Goal: Information Seeking & Learning: Learn about a topic

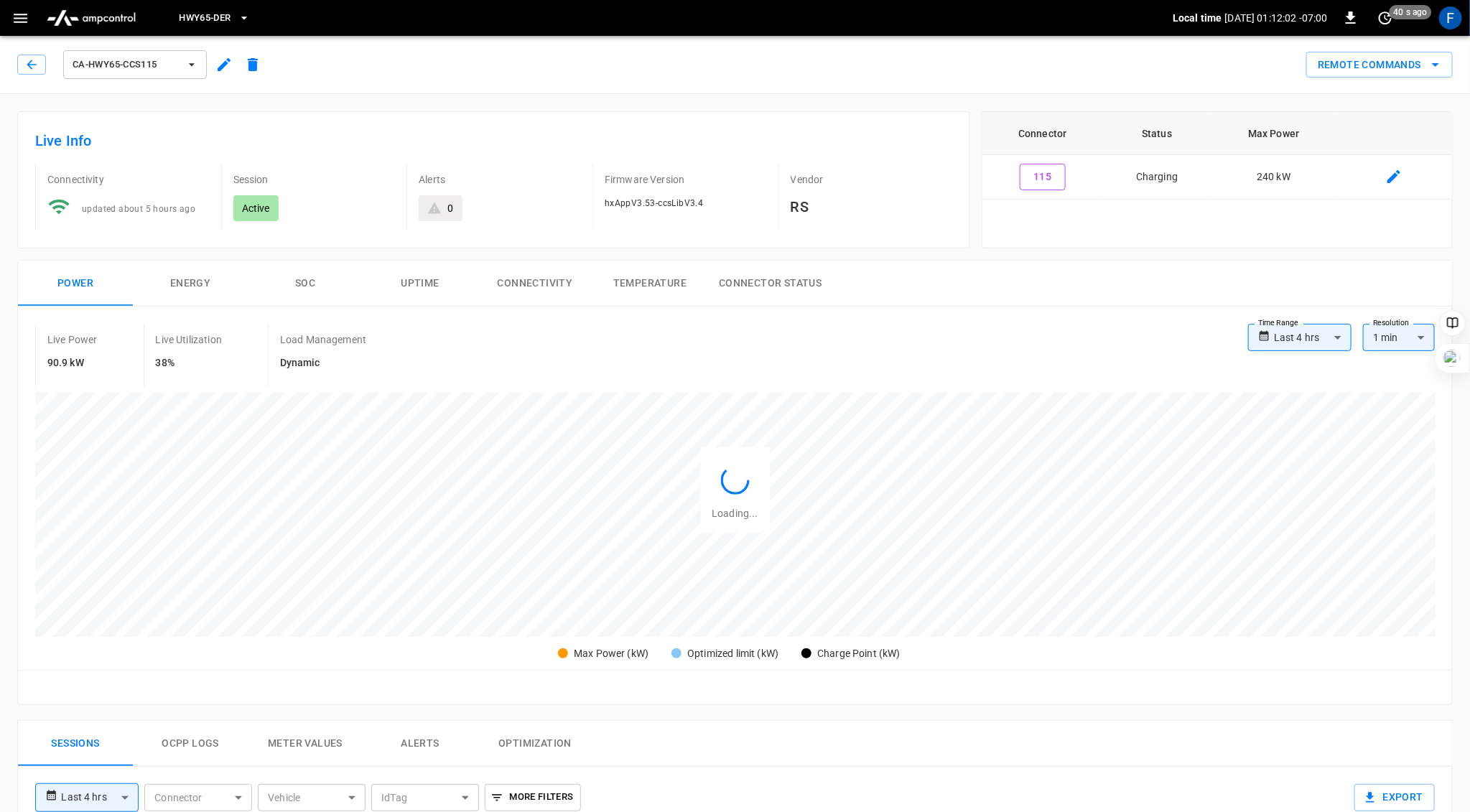
click at [314, 282] on button "SOC" at bounding box center [306, 283] width 115 height 46
click at [766, 316] on div "**********" at bounding box center [735, 506] width 1434 height 398
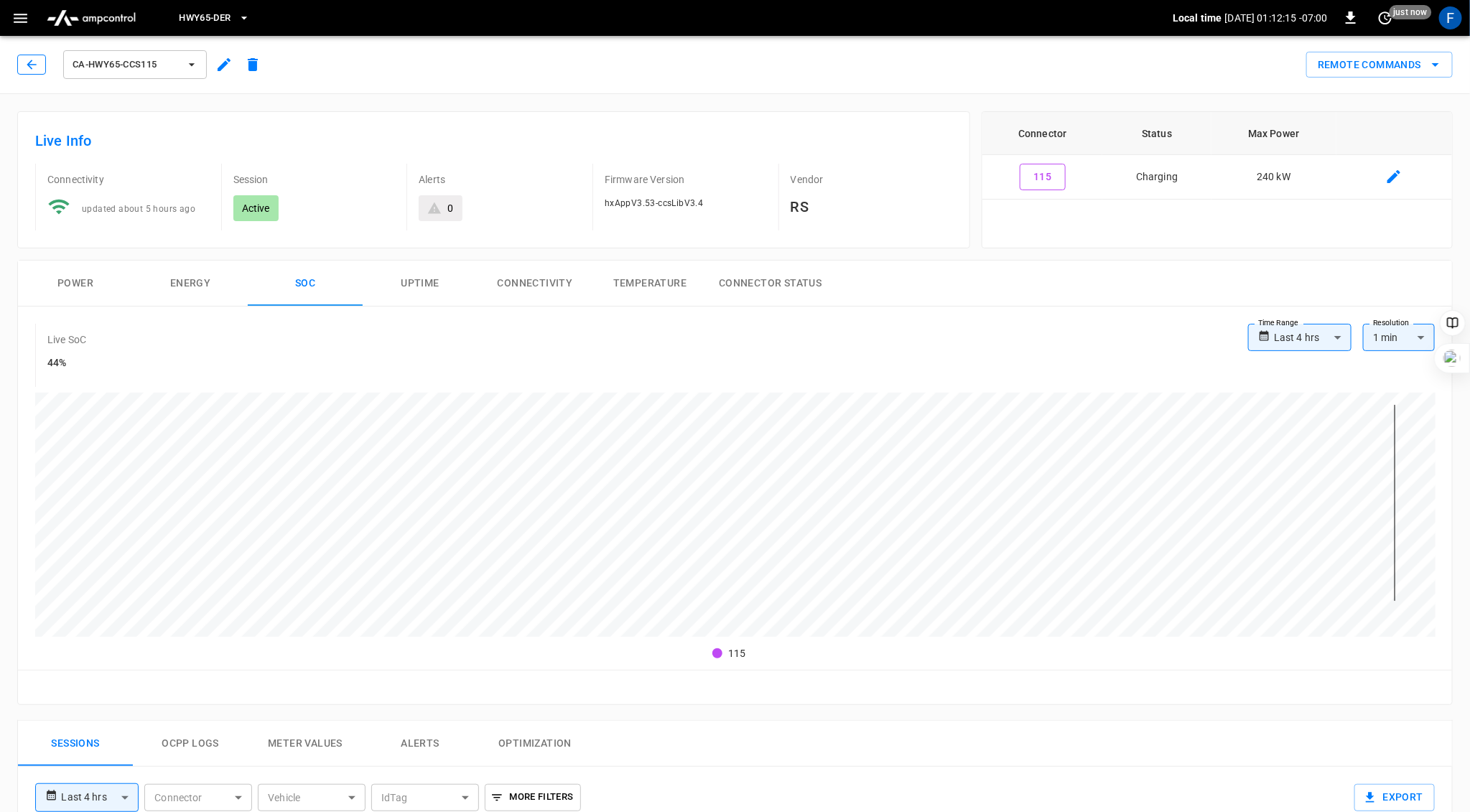
click at [29, 68] on icon "button" at bounding box center [31, 64] width 14 height 14
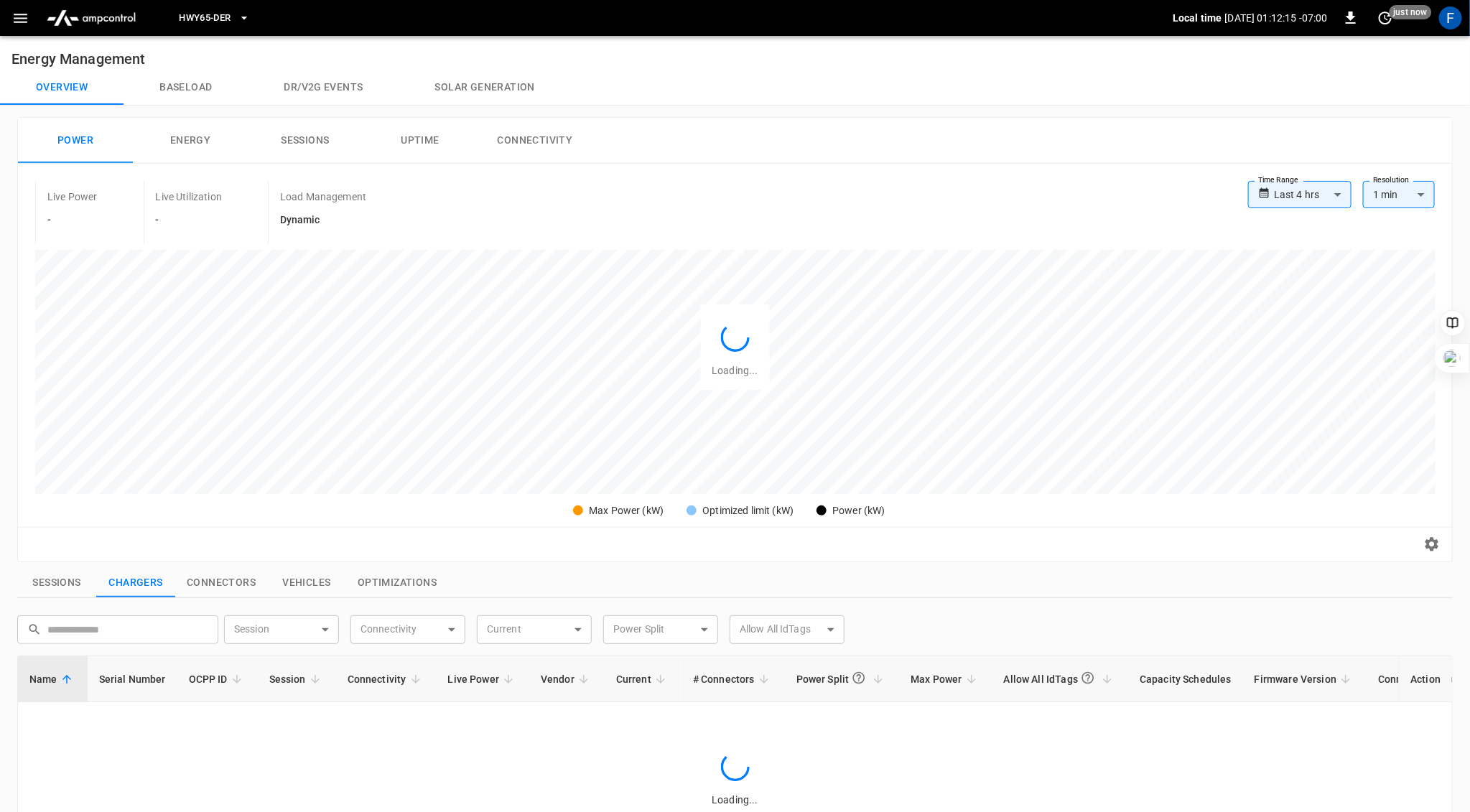
scroll to position [407, 0]
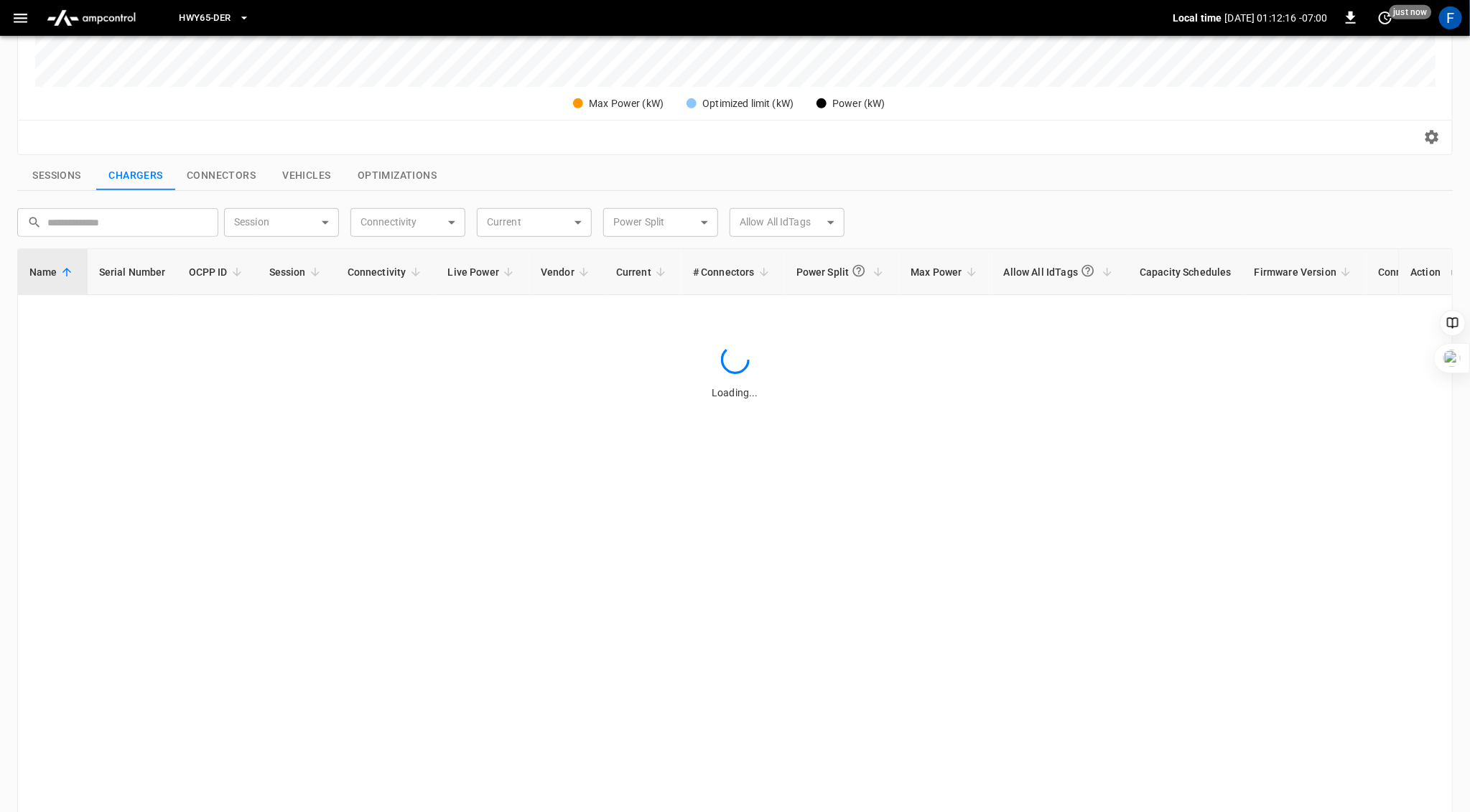
click at [23, 17] on icon "button" at bounding box center [21, 19] width 14 height 9
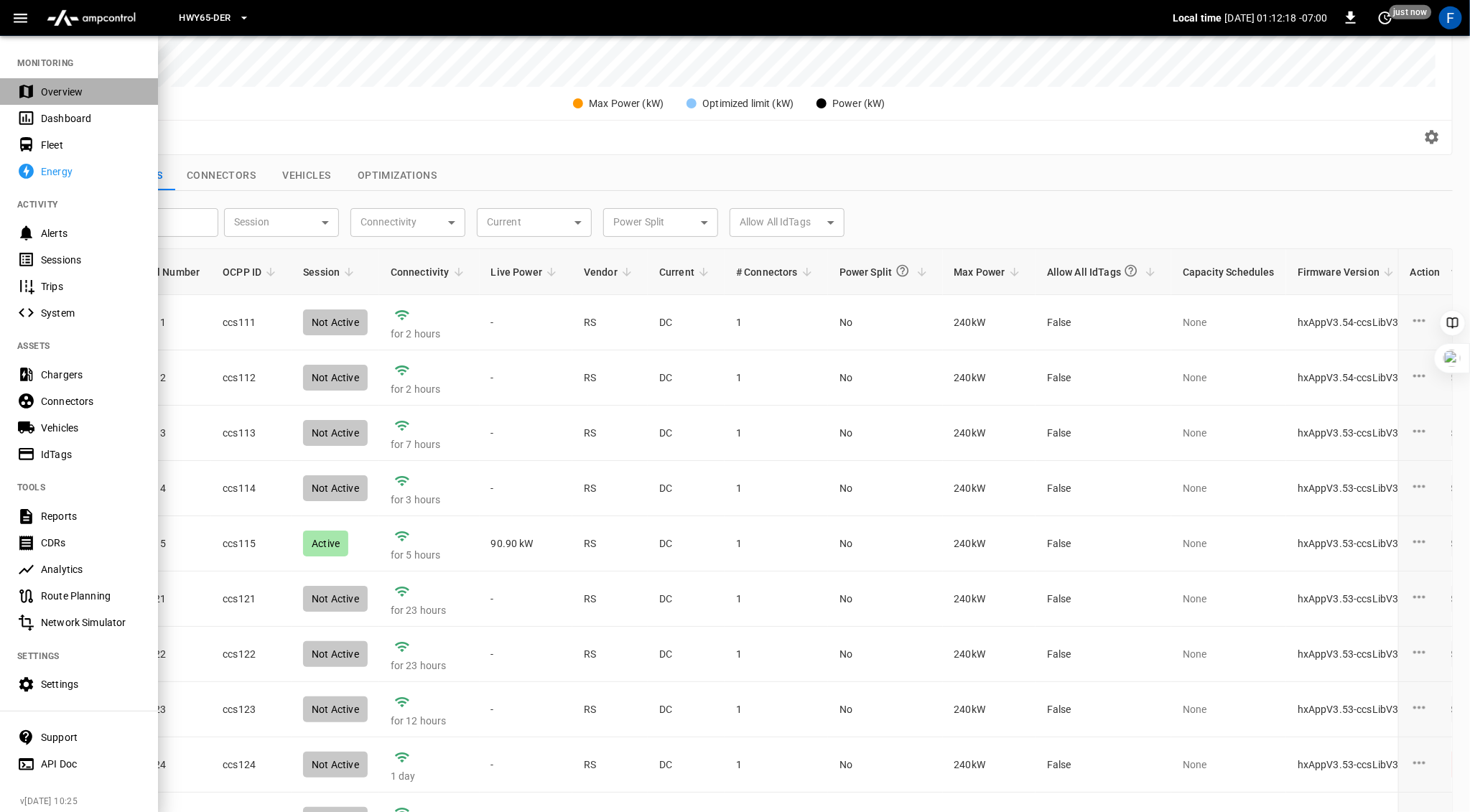
click at [59, 91] on div "Overview" at bounding box center [91, 92] width 100 height 14
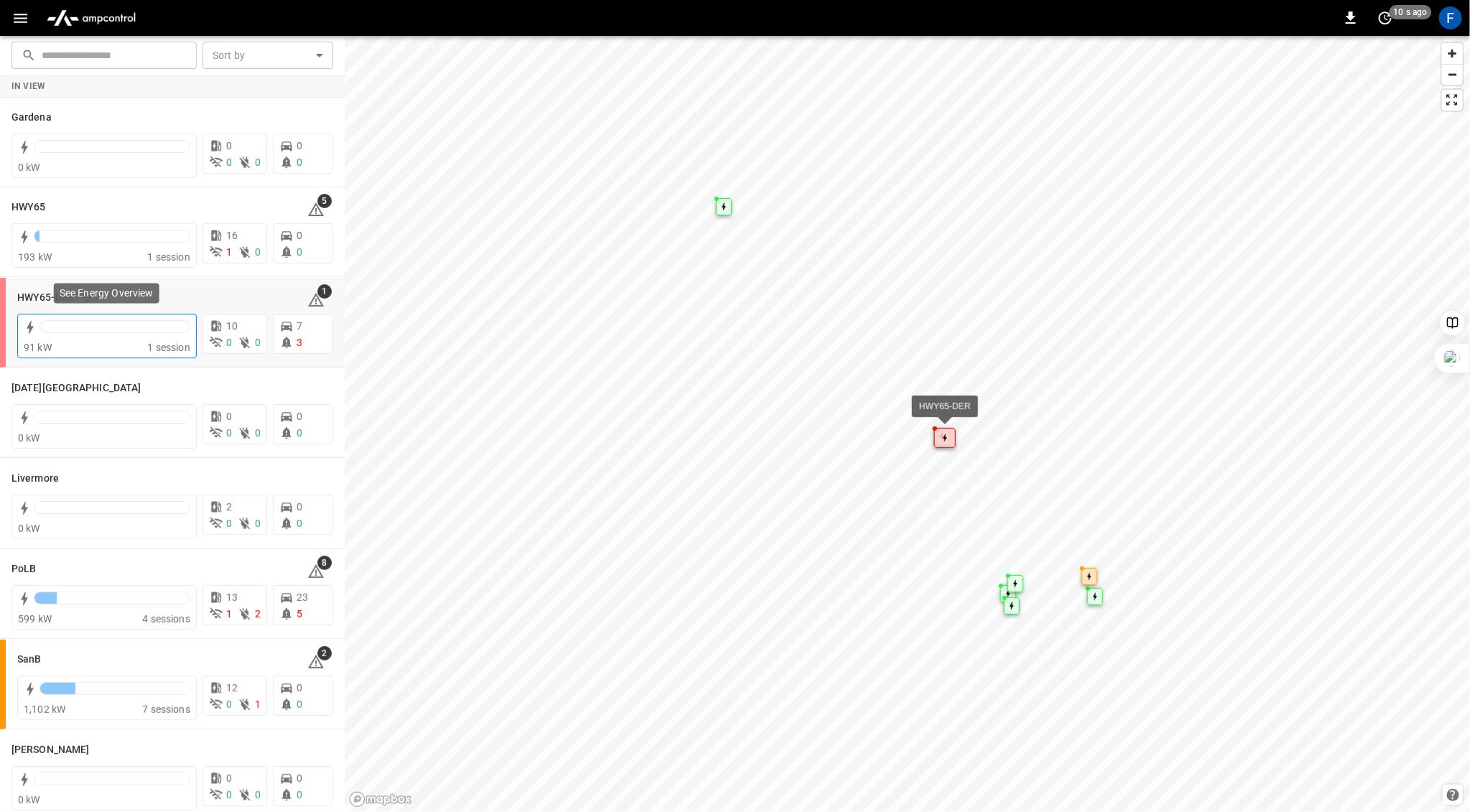
click at [104, 333] on div at bounding box center [115, 330] width 151 height 20
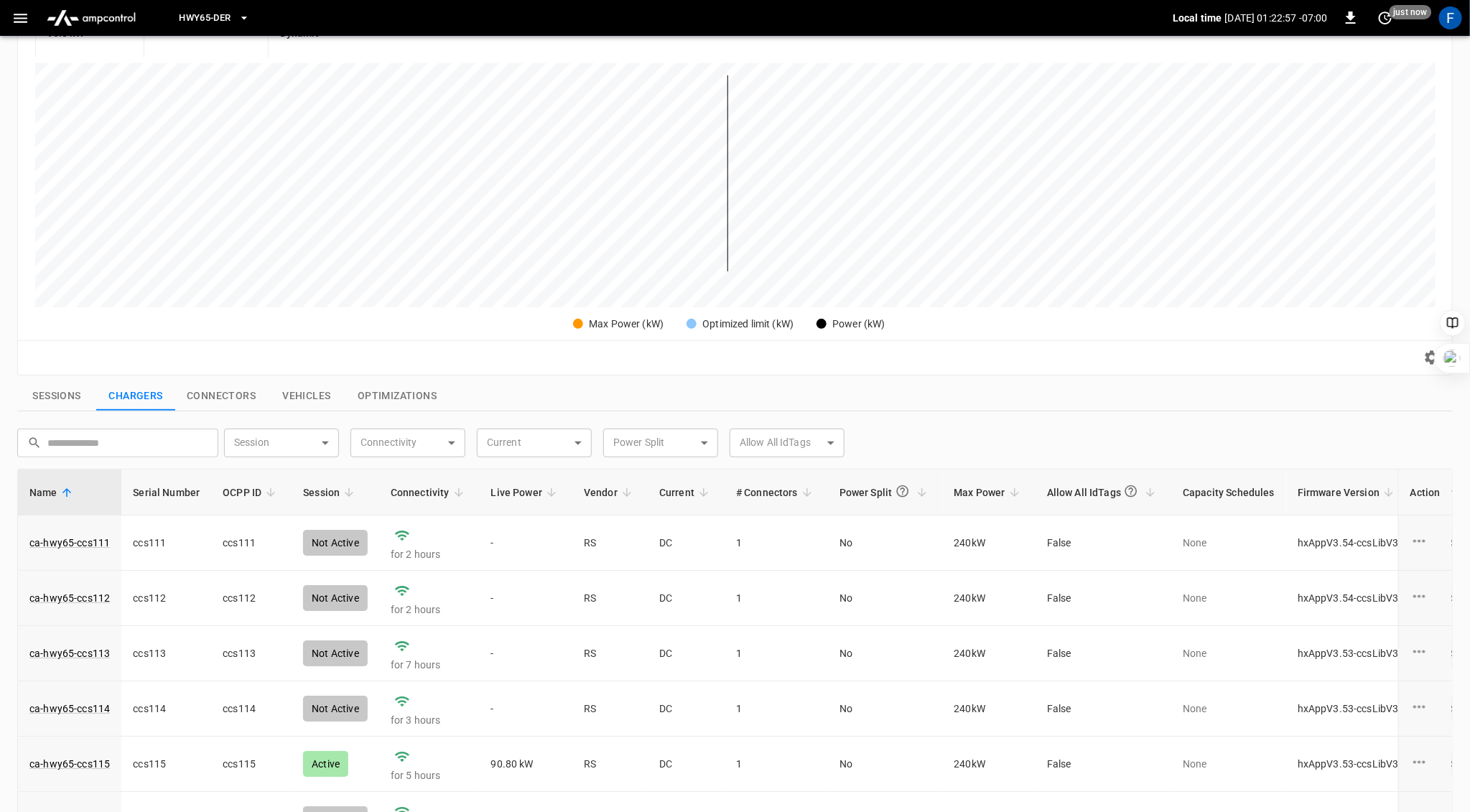
scroll to position [184, 0]
click at [93, 767] on link "ca-hwy65-ccs115" at bounding box center [69, 766] width 86 height 20
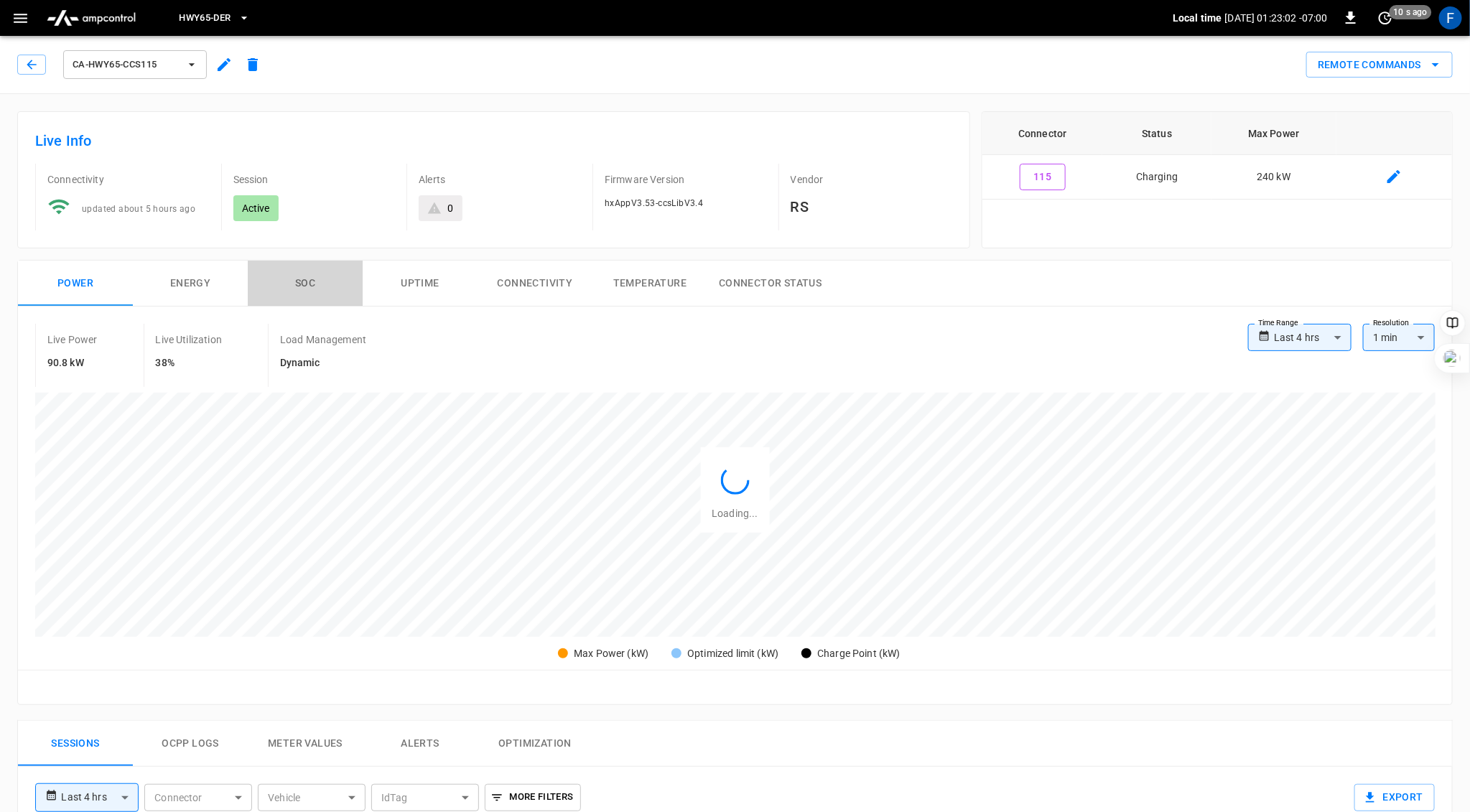
click at [310, 274] on button "SOC" at bounding box center [306, 283] width 115 height 46
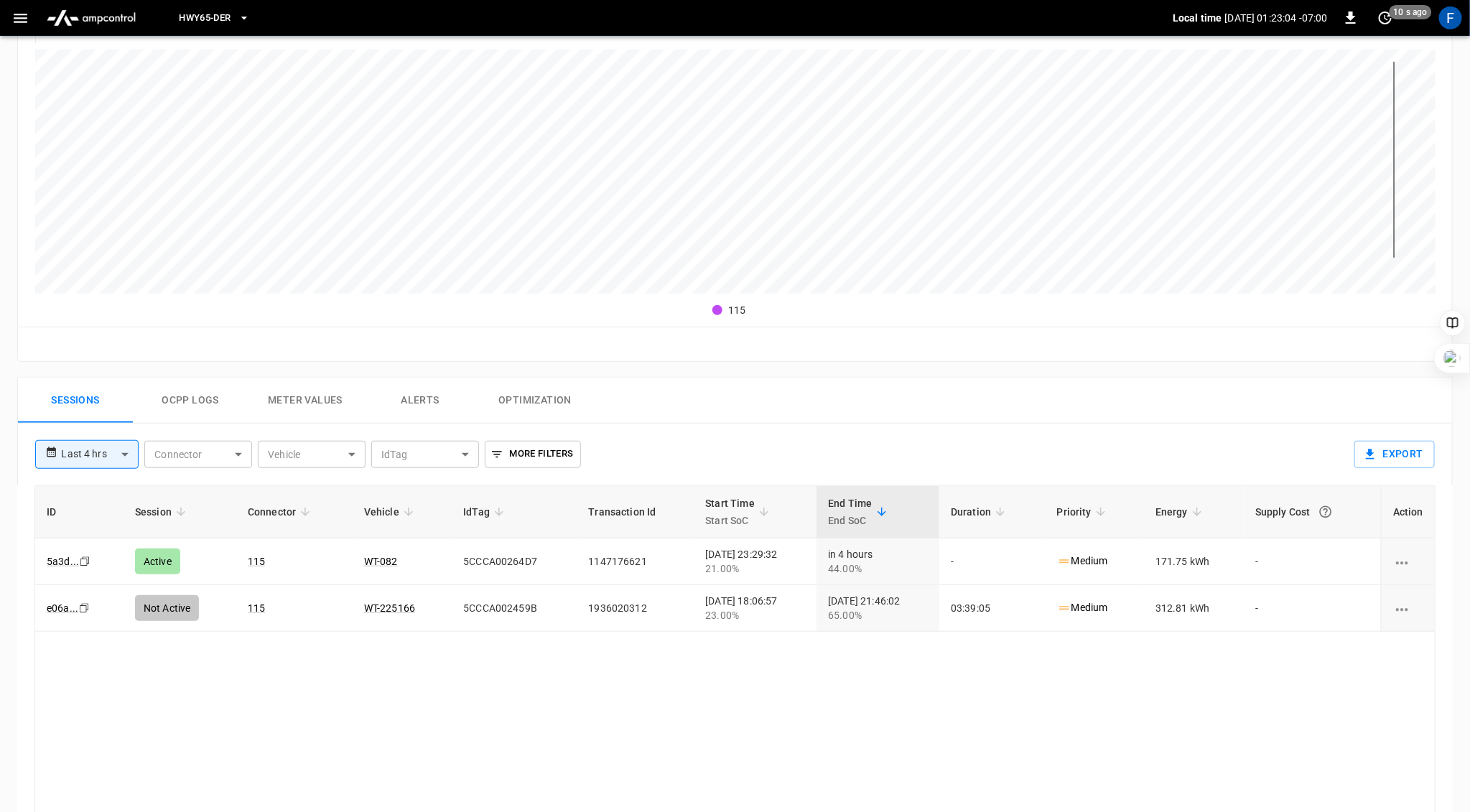
scroll to position [382, 0]
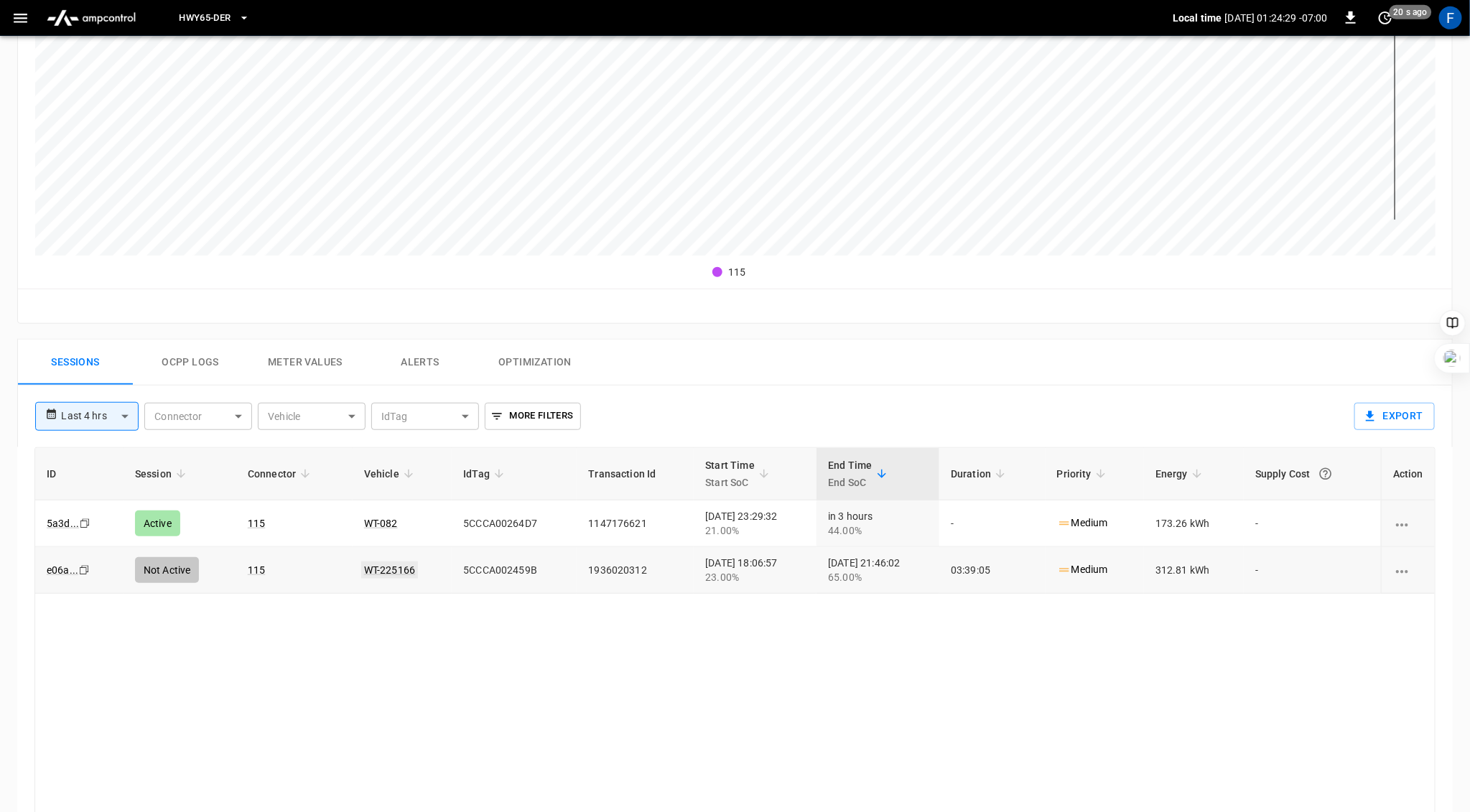
click at [385, 566] on link "WT-225166" at bounding box center [389, 570] width 57 height 17
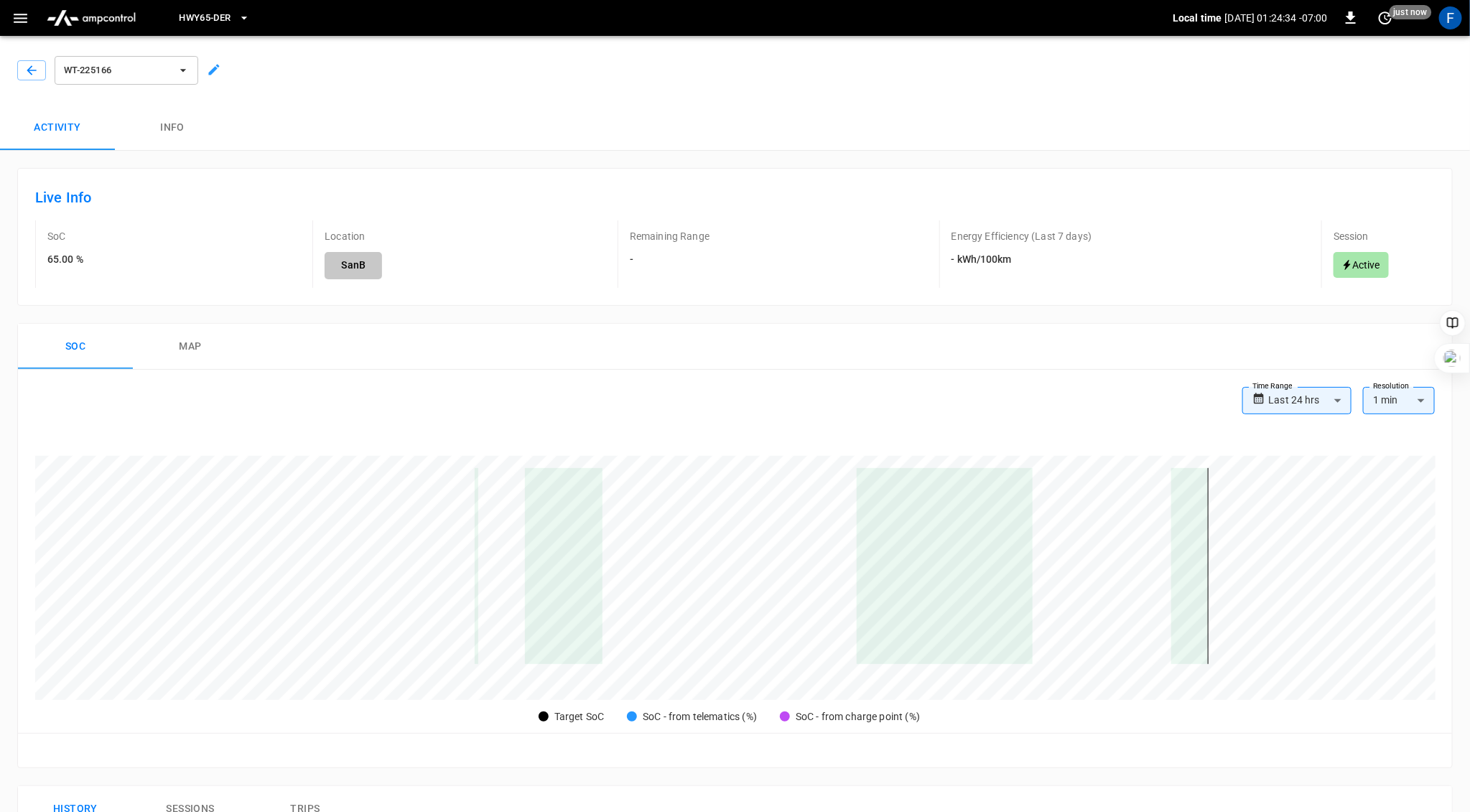
click at [177, 127] on button "Info" at bounding box center [173, 127] width 115 height 46
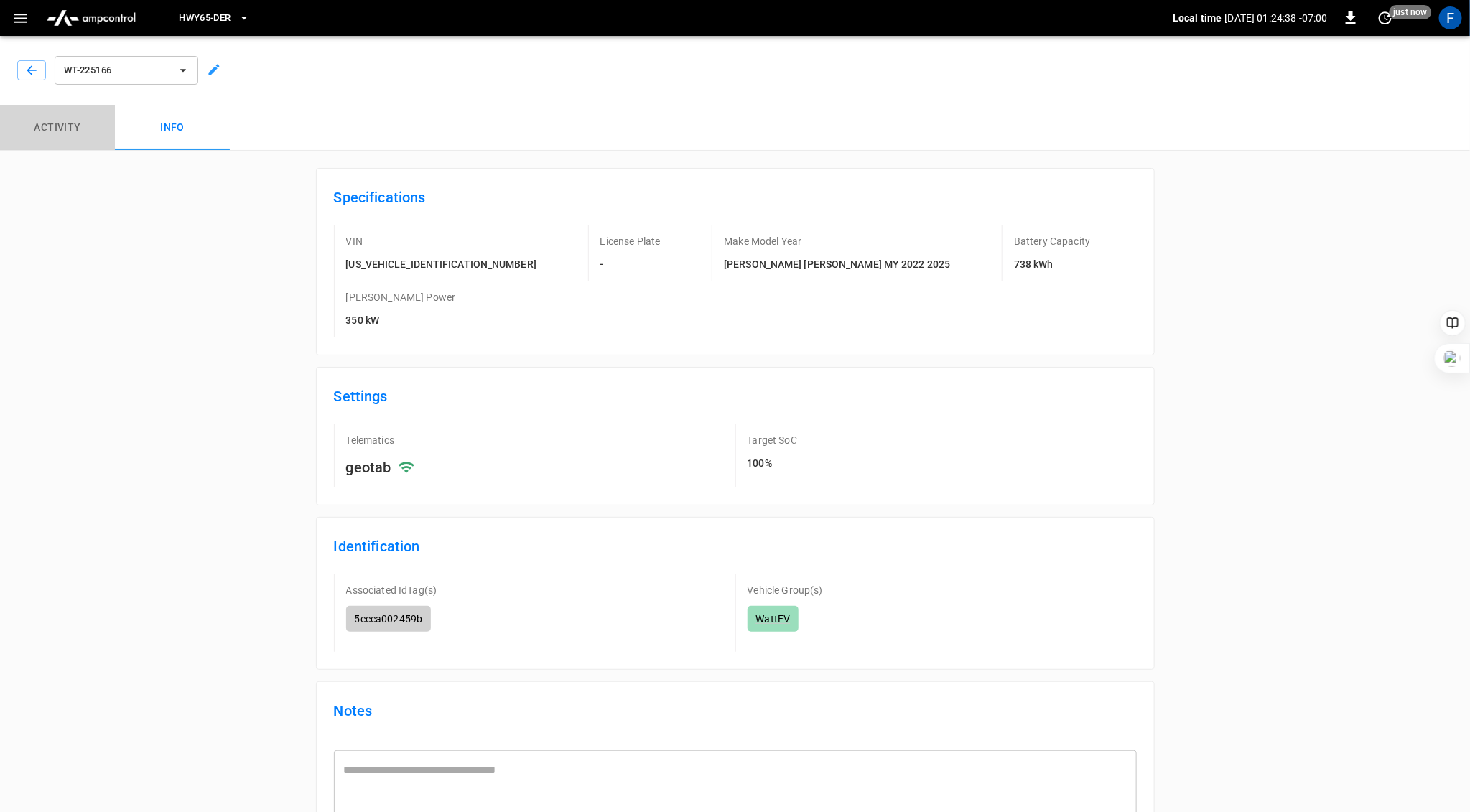
click at [45, 127] on button "Activity" at bounding box center [58, 127] width 115 height 46
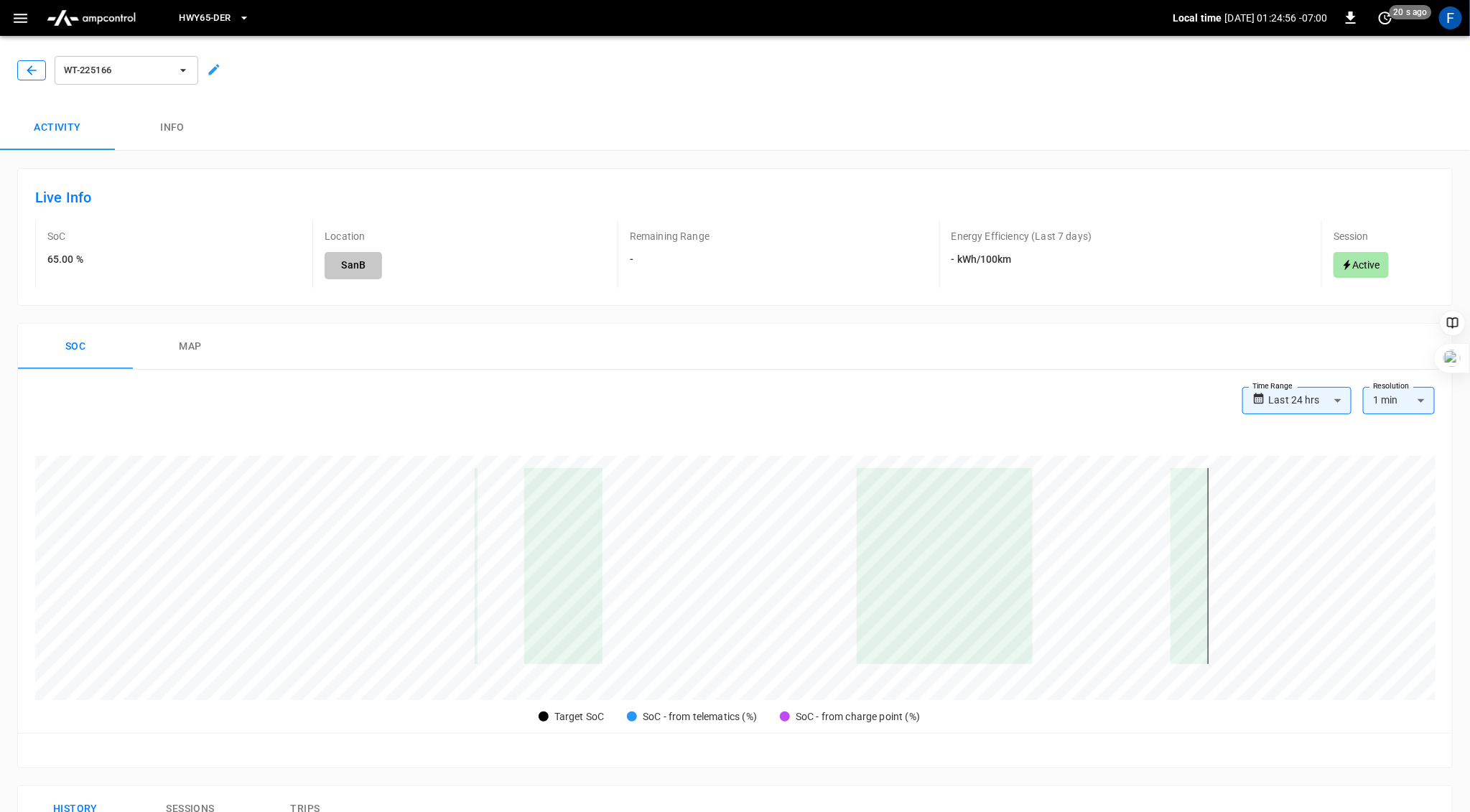
click at [33, 71] on icon "button" at bounding box center [31, 70] width 14 height 14
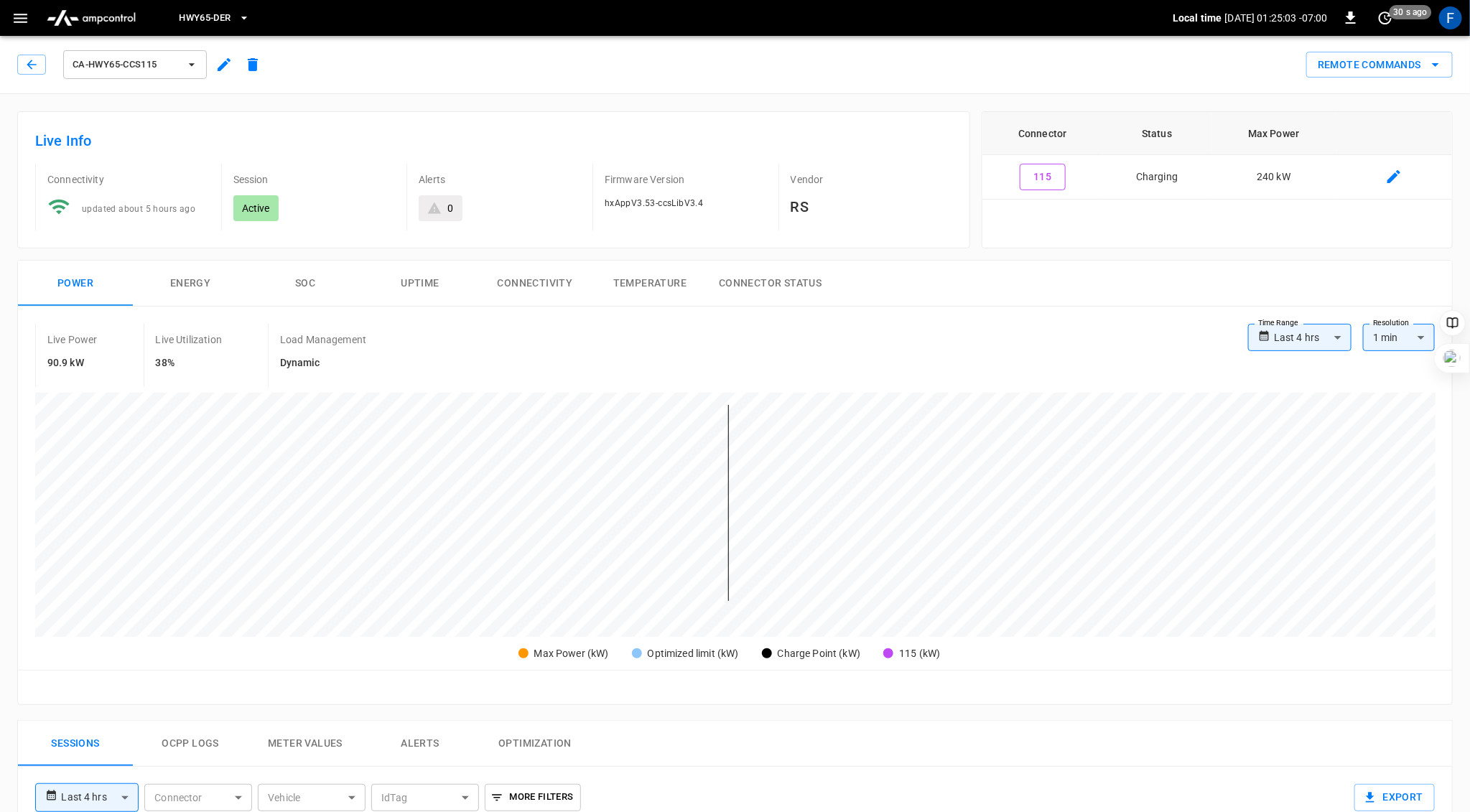
click at [305, 281] on button "SOC" at bounding box center [306, 283] width 115 height 46
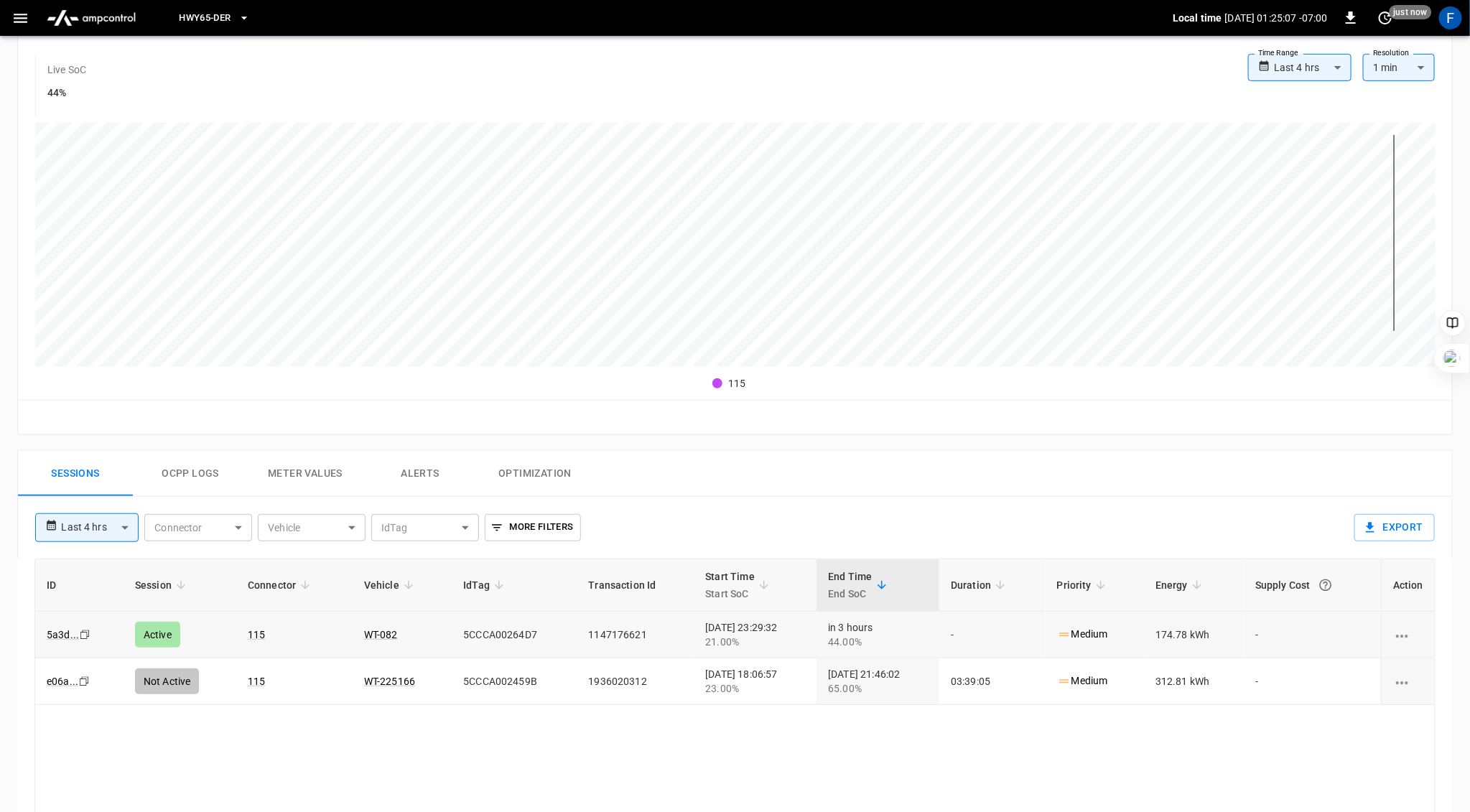
scroll to position [291, 0]
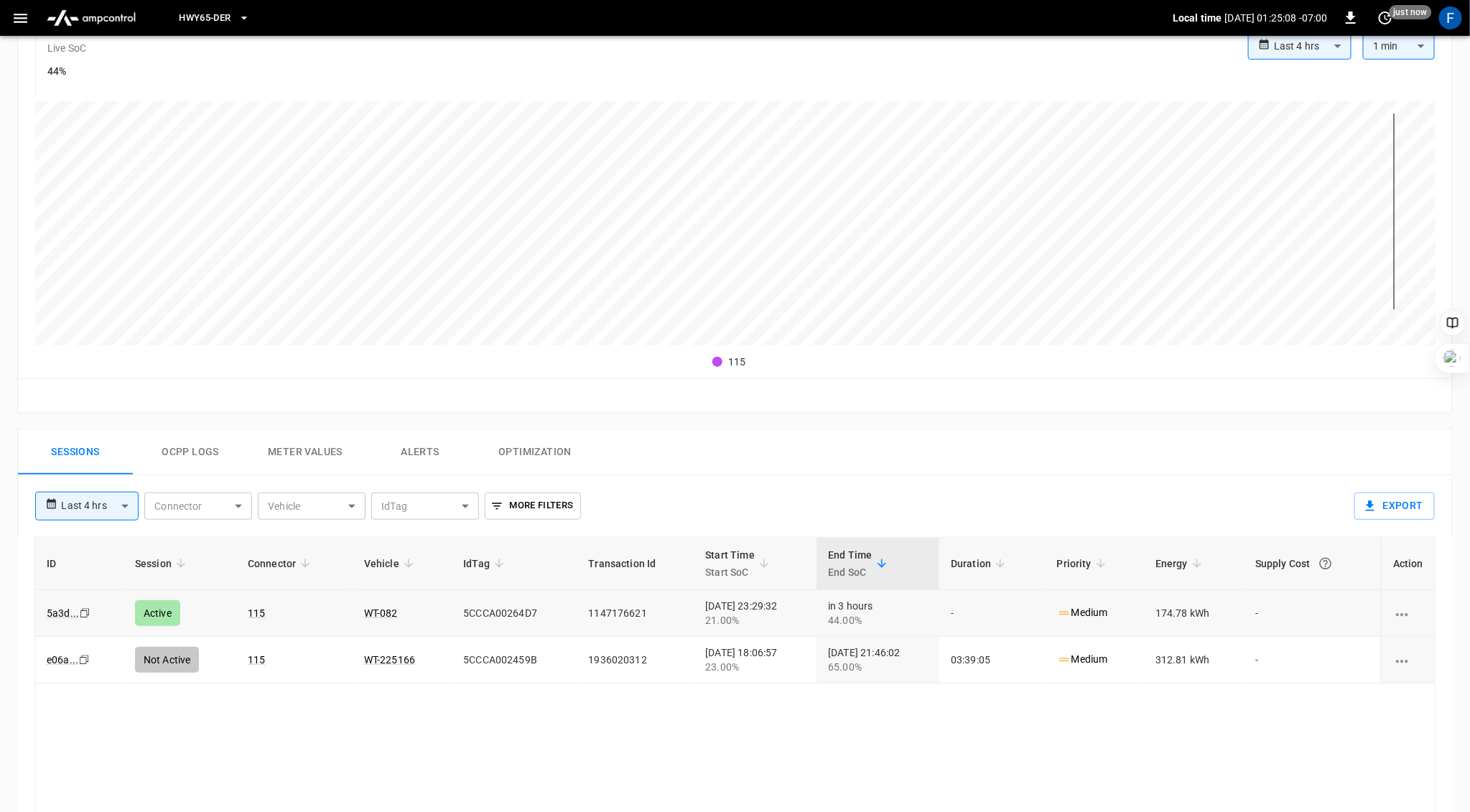
click at [204, 452] on button "Ocpp logs" at bounding box center [190, 452] width 115 height 46
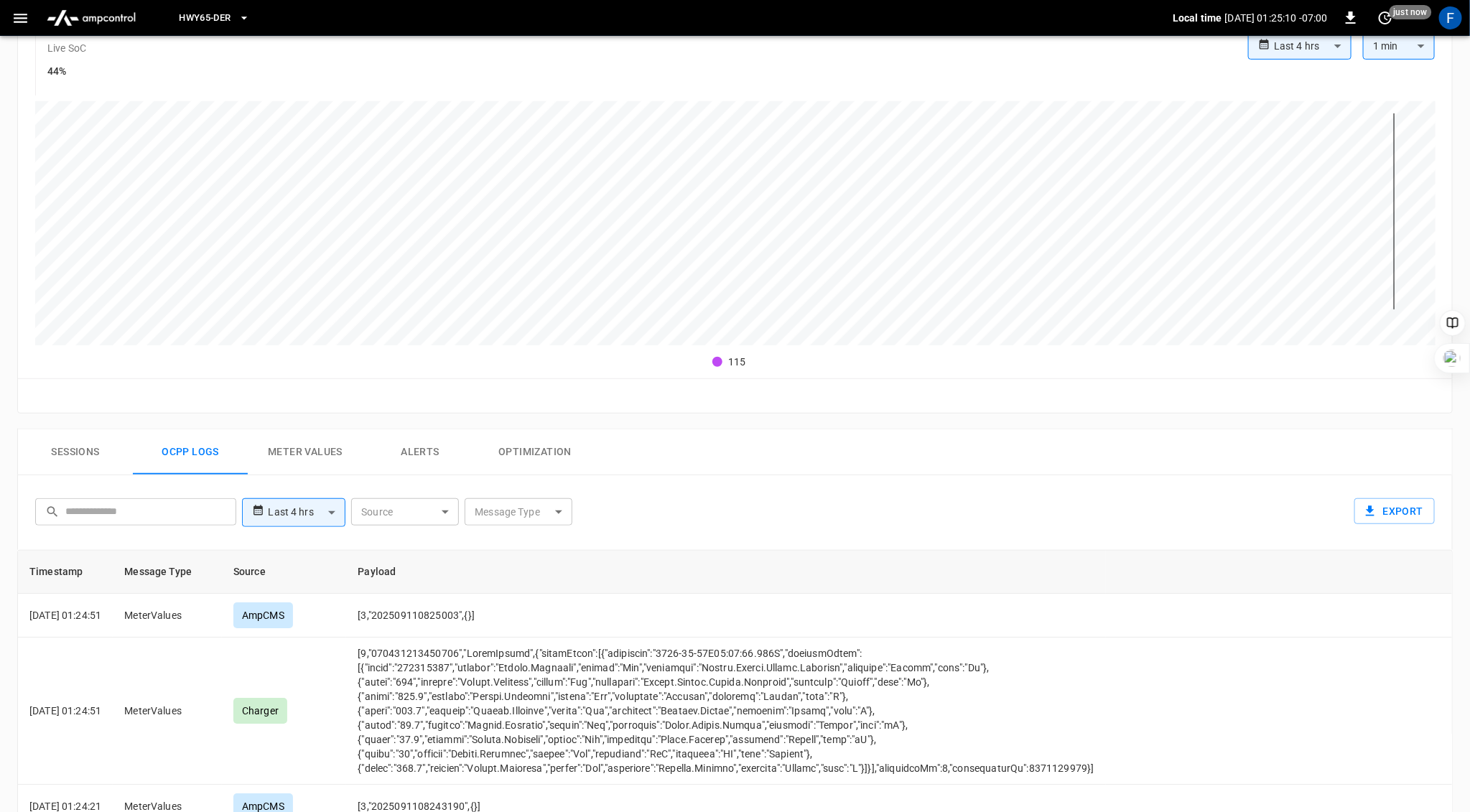
scroll to position [0, 0]
